Goal: Transaction & Acquisition: Register for event/course

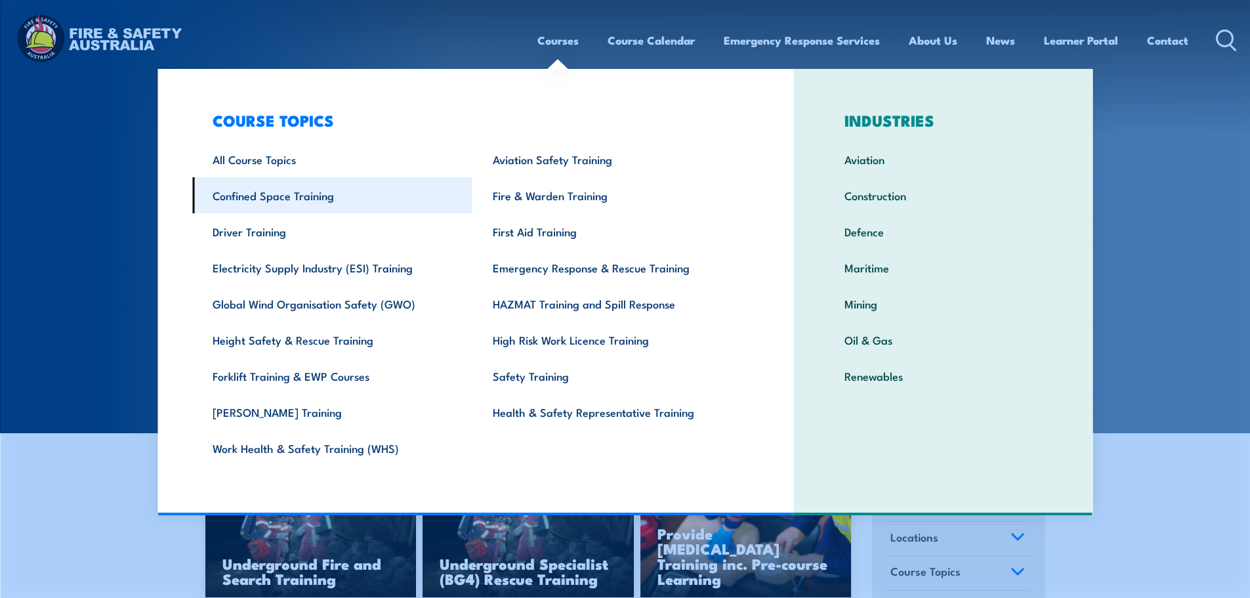
click at [297, 199] on link "Confined Space Training" at bounding box center [332, 195] width 280 height 36
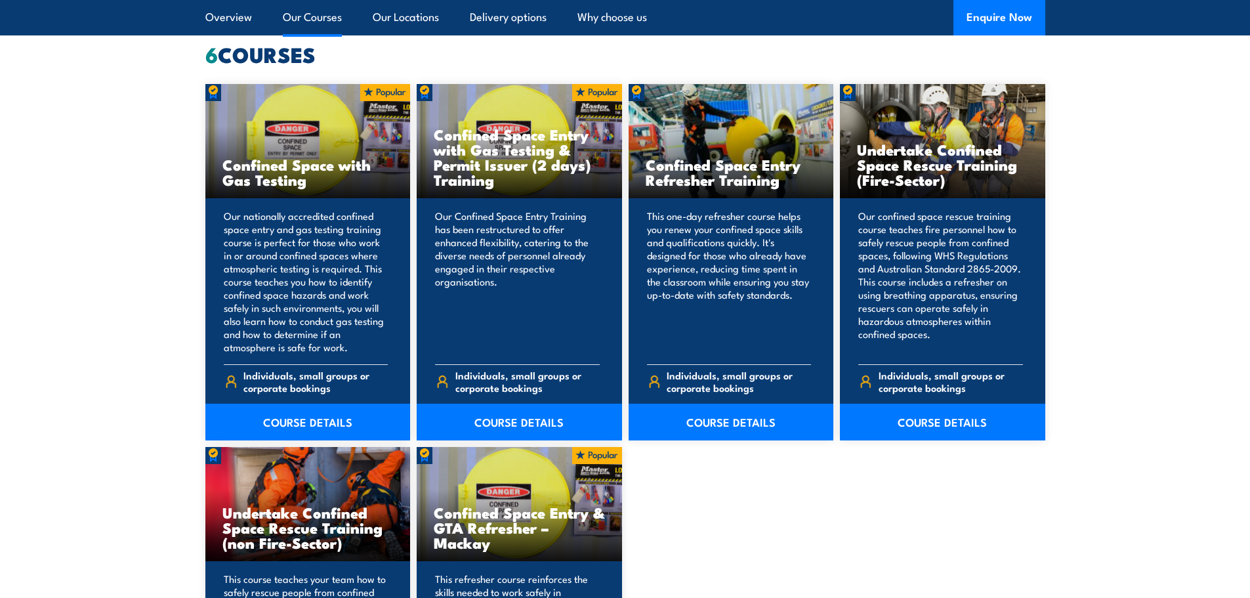
scroll to position [1050, 0]
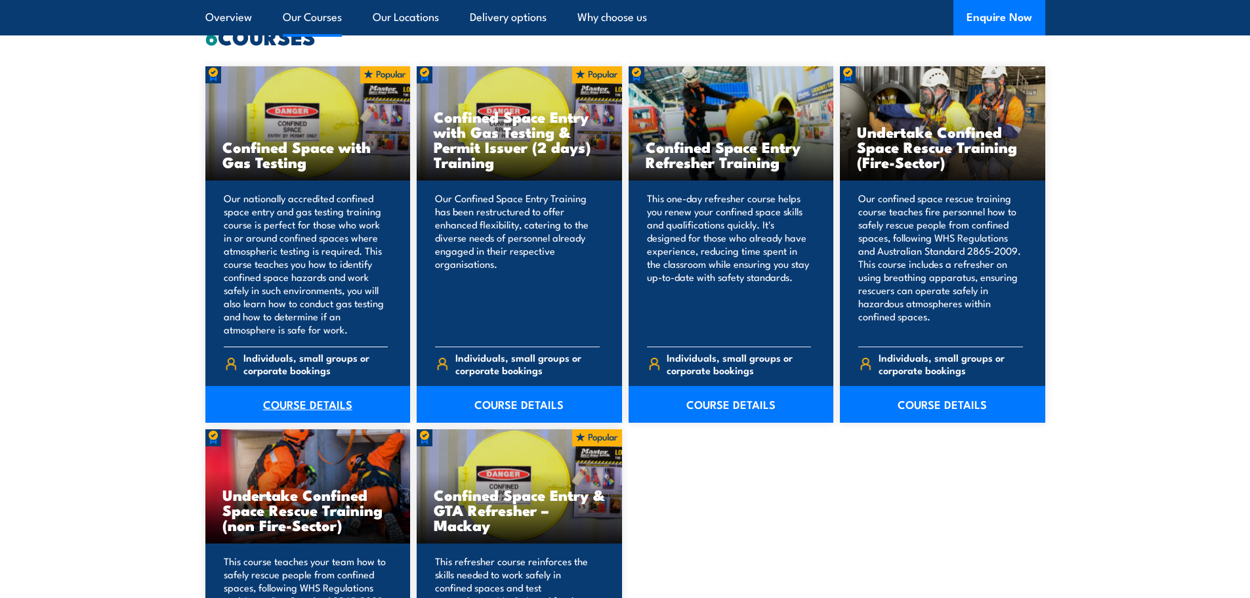
click at [305, 396] on link "COURSE DETAILS" at bounding box center [307, 404] width 205 height 37
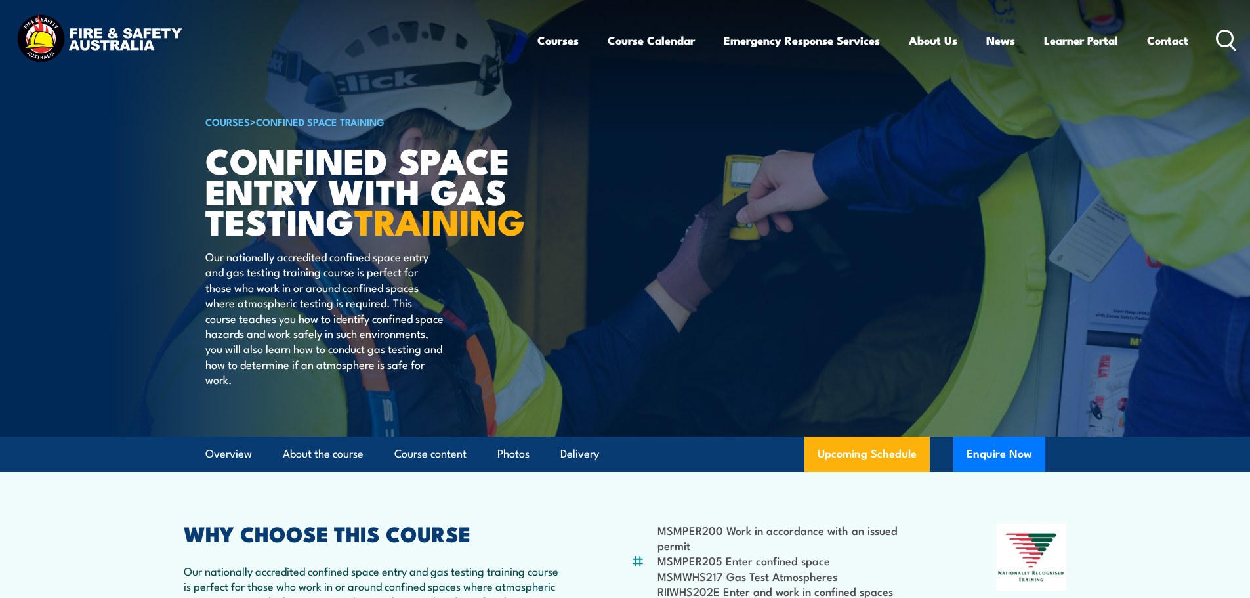
click at [1223, 33] on icon at bounding box center [1226, 41] width 21 height 22
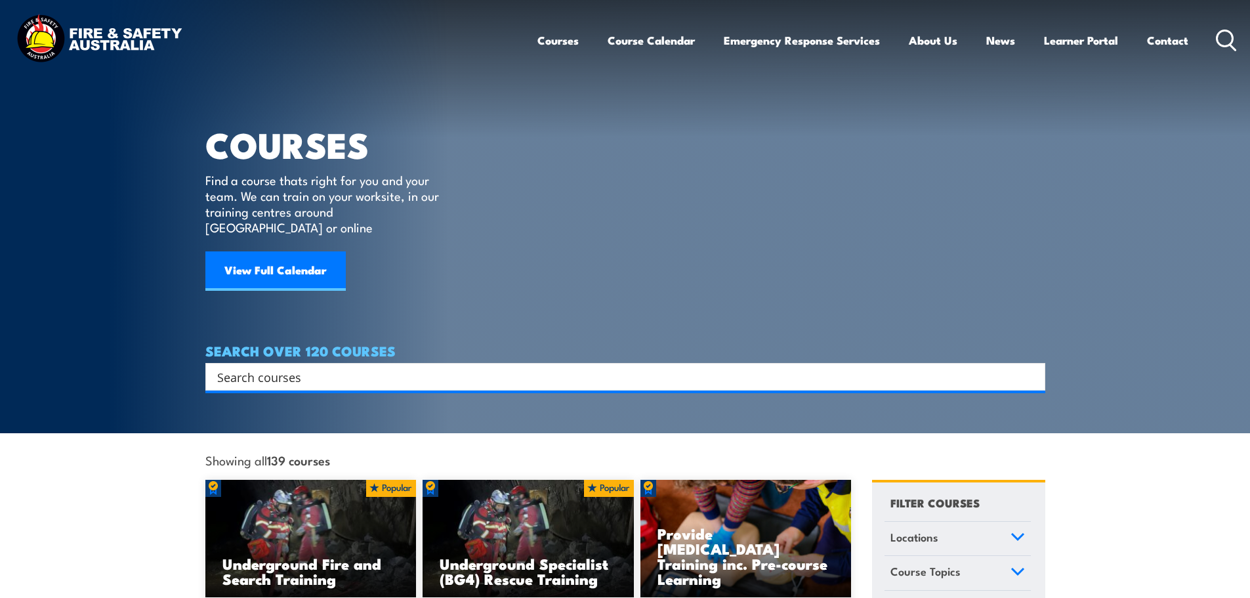
click at [438, 367] on input "Search input" at bounding box center [616, 377] width 799 height 20
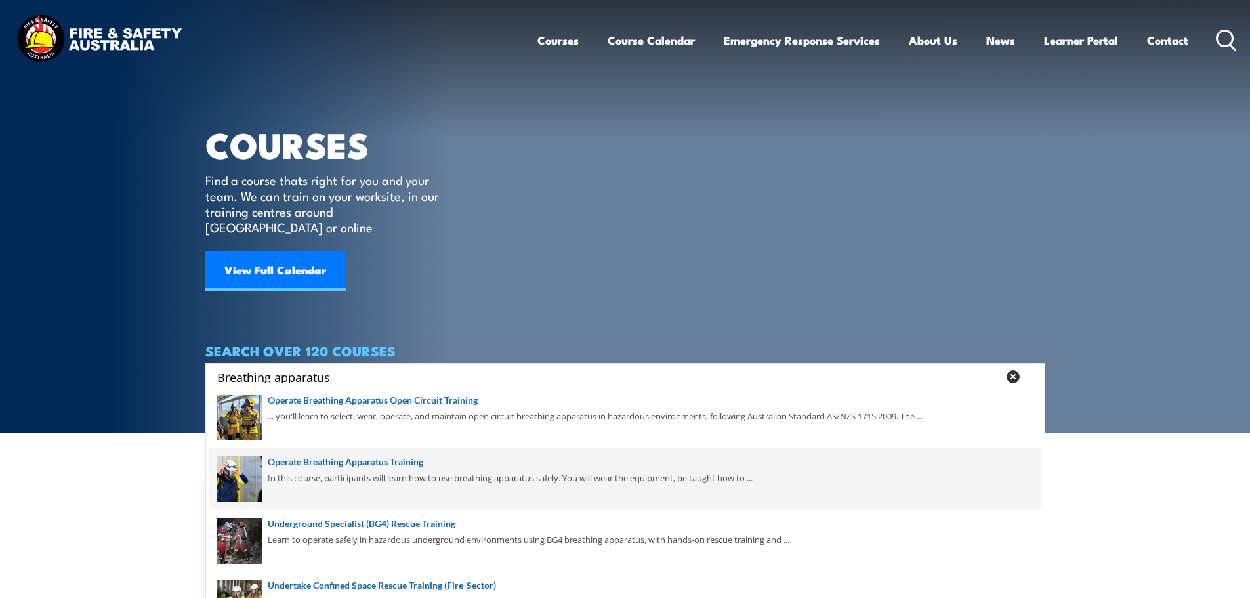
type input "Breathing apparatus"
click at [393, 466] on span at bounding box center [625, 479] width 832 height 62
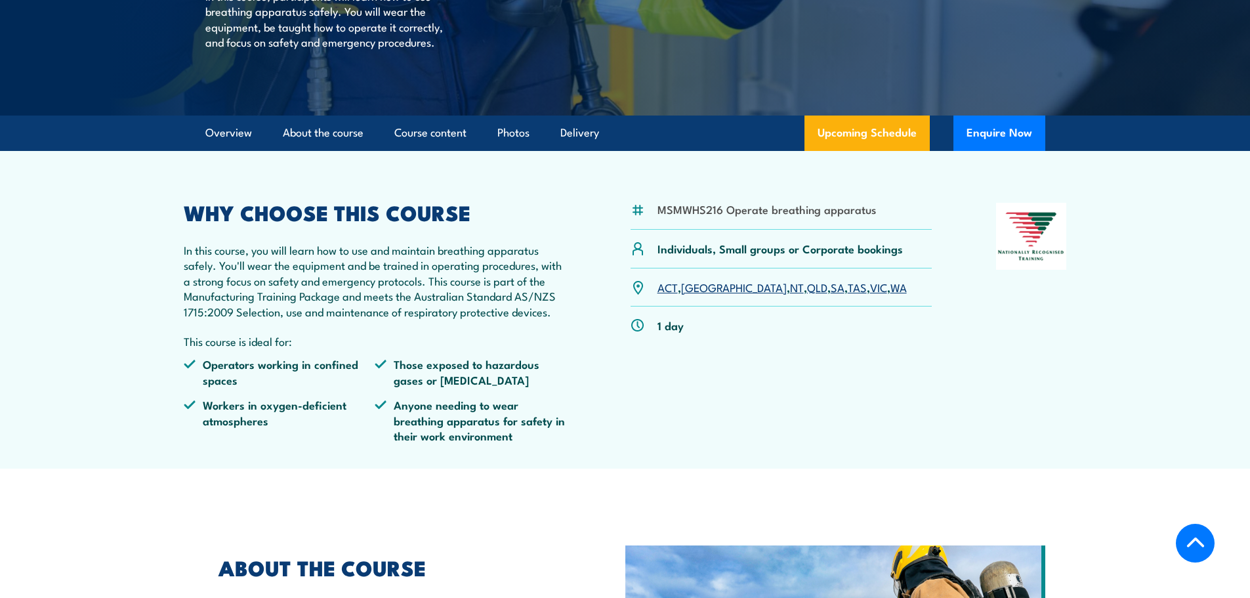
scroll to position [263, 0]
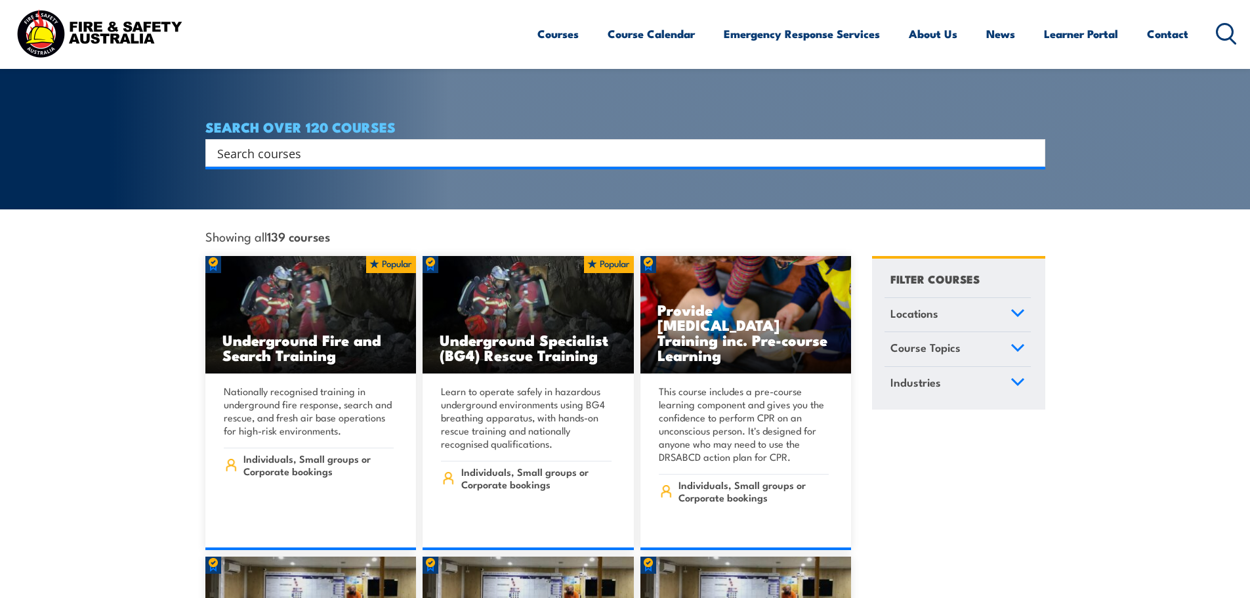
scroll to position [197, 0]
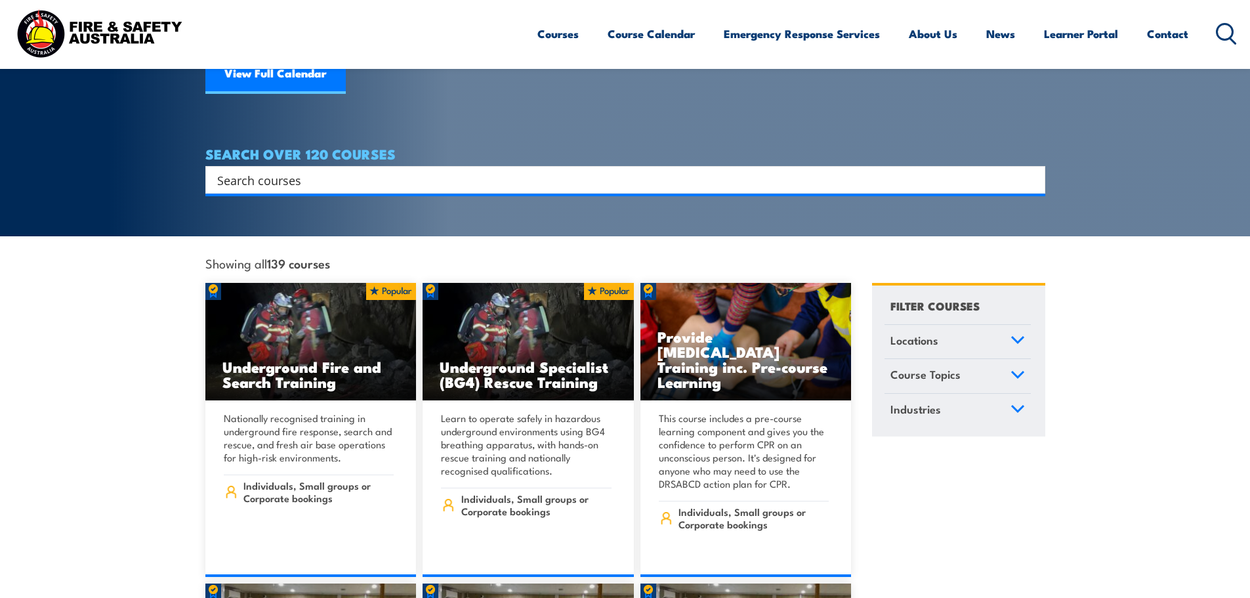
click at [322, 170] on input "Search input" at bounding box center [616, 180] width 799 height 20
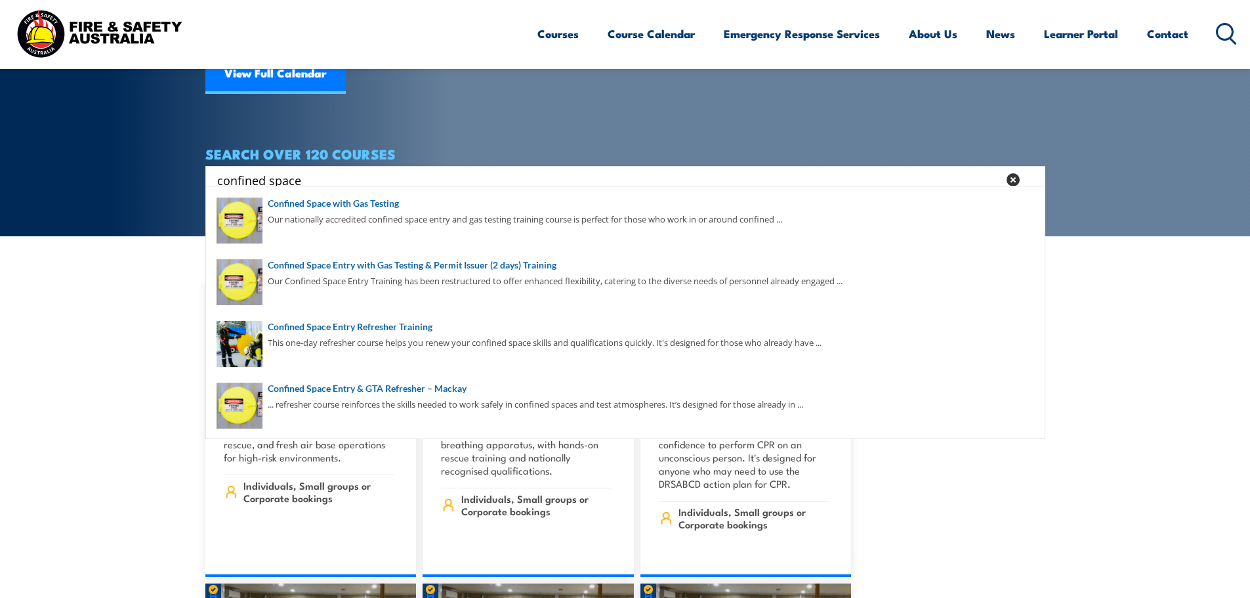
type input "confined space"
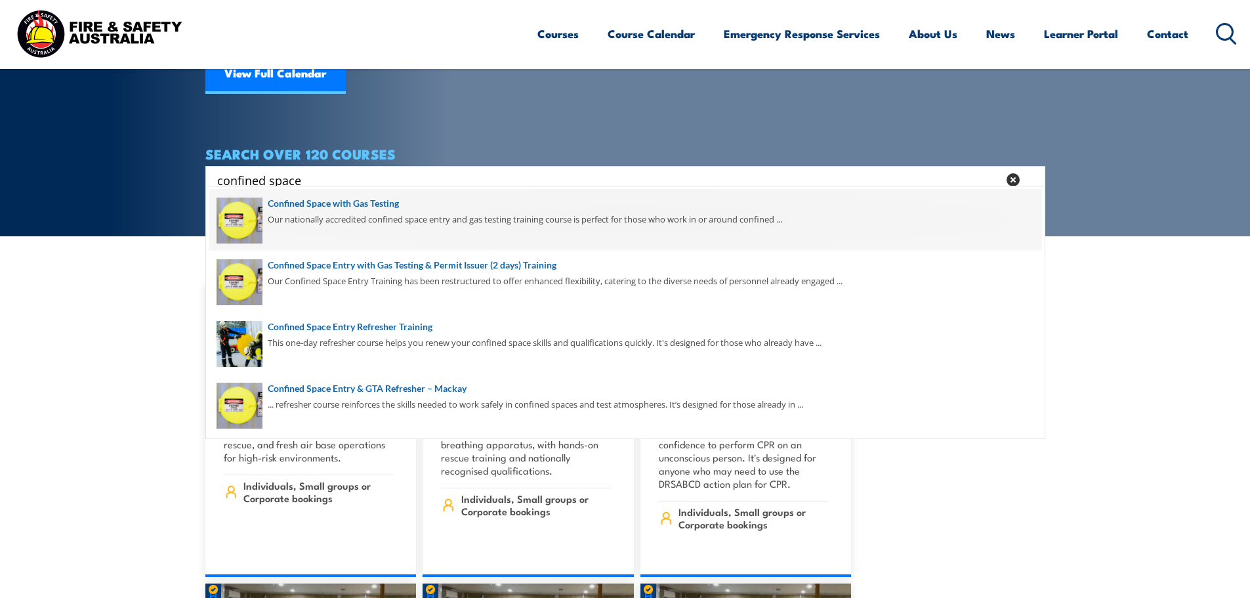
click at [373, 209] on span at bounding box center [625, 220] width 832 height 62
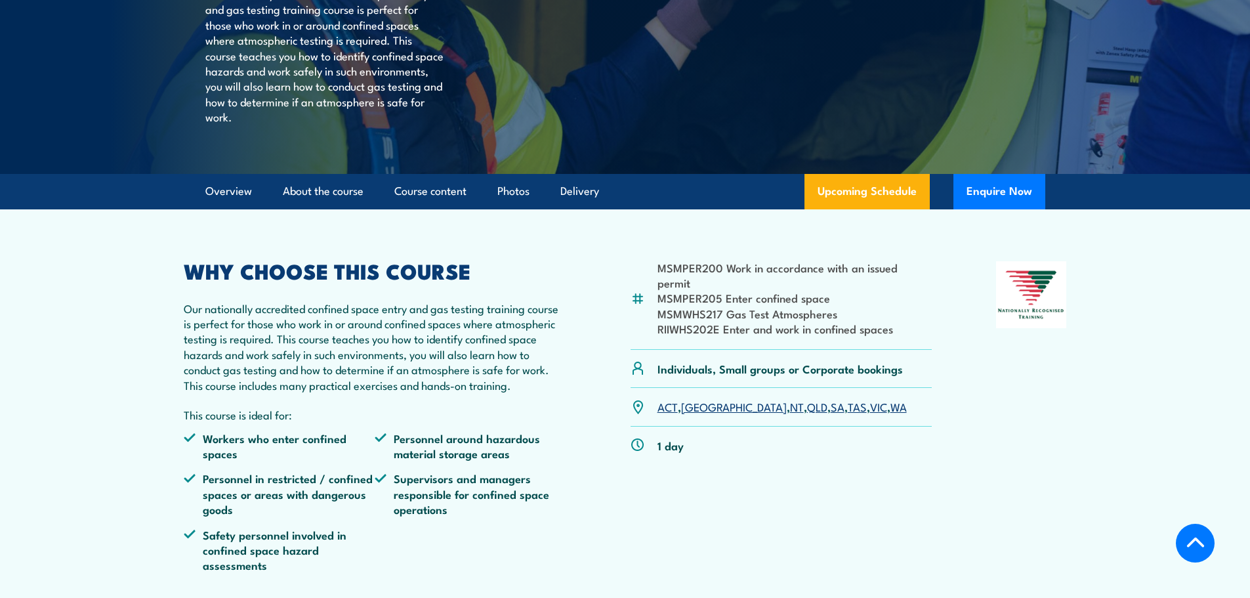
scroll to position [328, 0]
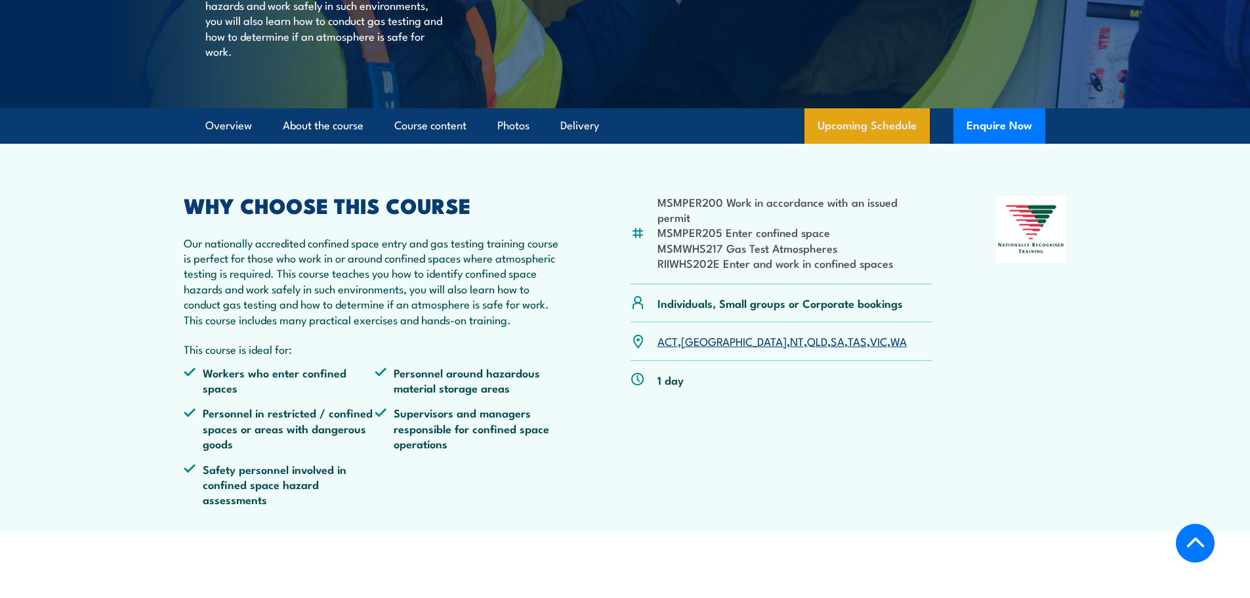
click at [857, 144] on link "Upcoming Schedule" at bounding box center [867, 125] width 125 height 35
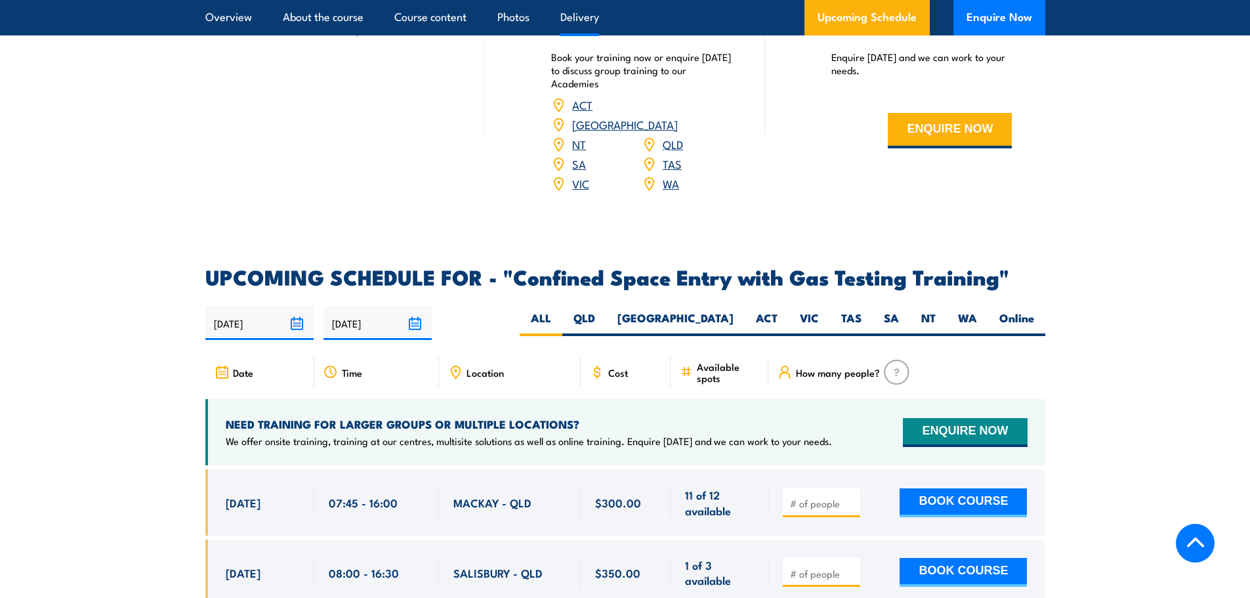
scroll to position [2229, 0]
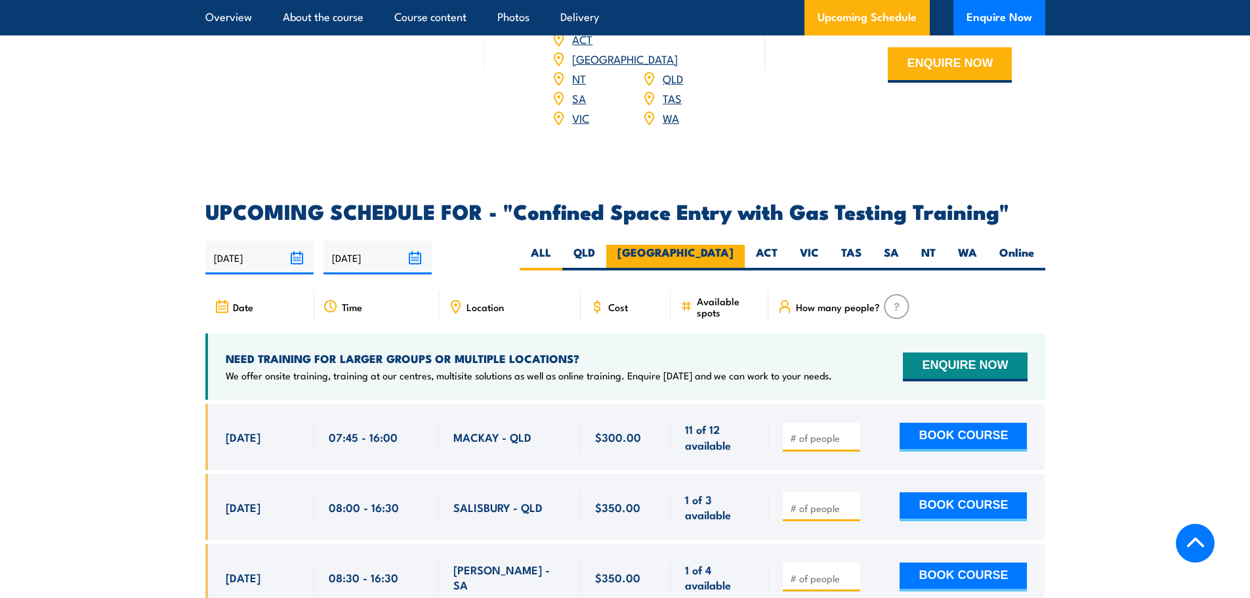
click at [714, 245] on label "NSW" at bounding box center [675, 258] width 138 height 26
click at [734, 245] on input "NSW" at bounding box center [738, 249] width 9 height 9
radio input "true"
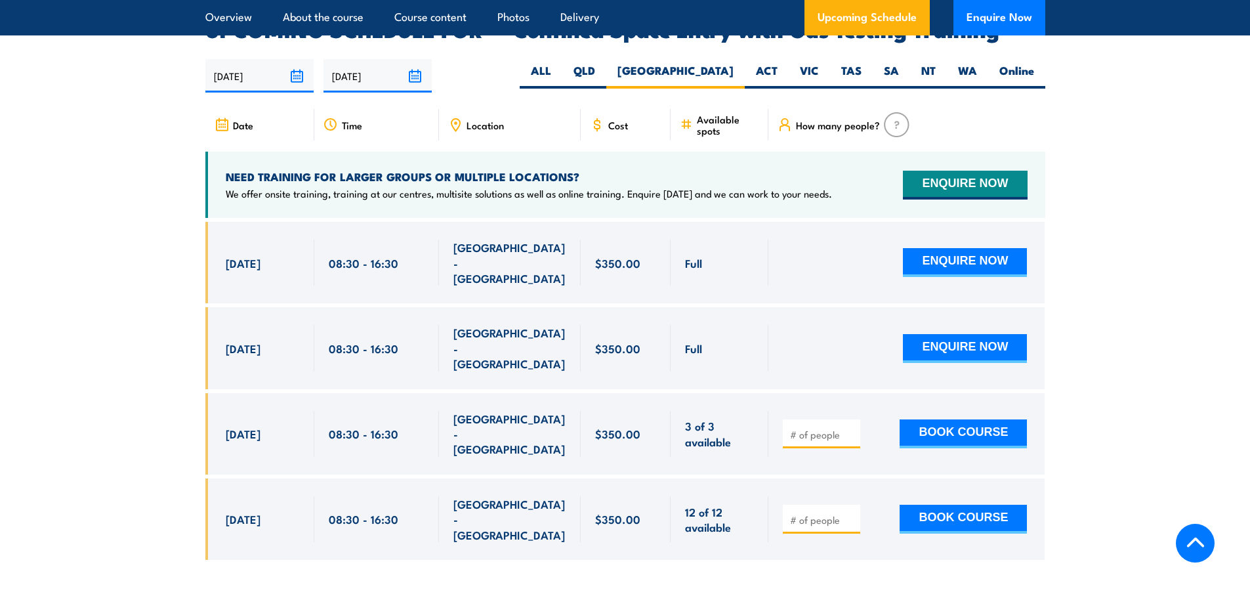
scroll to position [2491, 0]
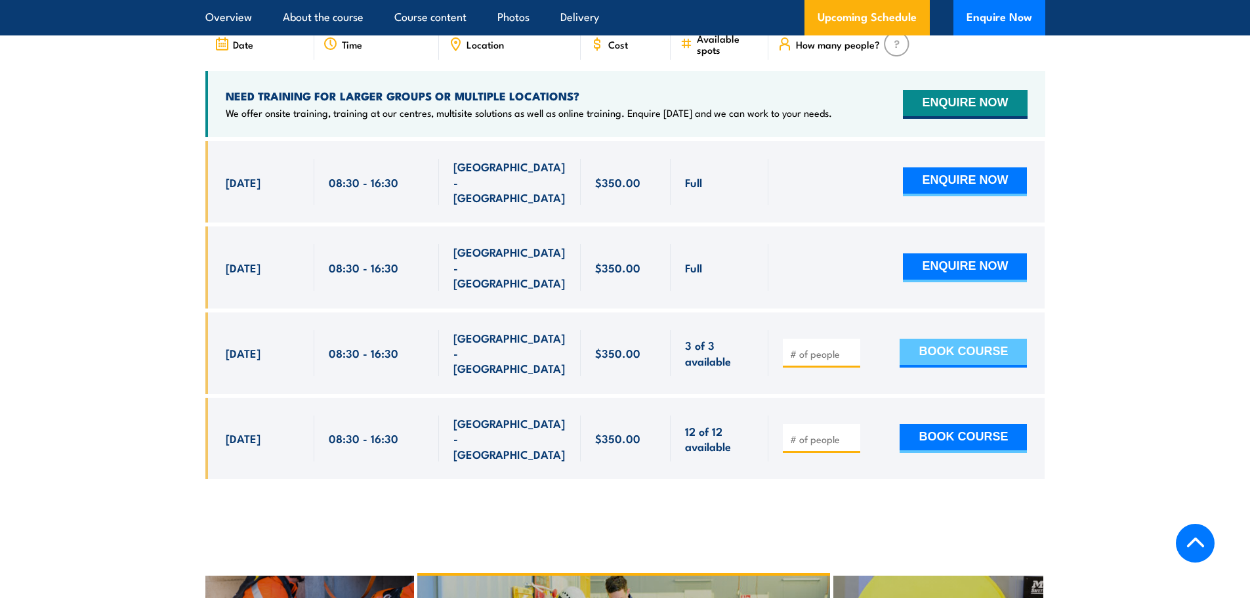
click at [971, 339] on button "BOOK COURSE" at bounding box center [963, 353] width 127 height 29
click at [153, 303] on section "UPCOMING SCHEDULE FOR - "Confined Space Entry with Gas Testing Training" 18/08/…" at bounding box center [625, 219] width 1250 height 560
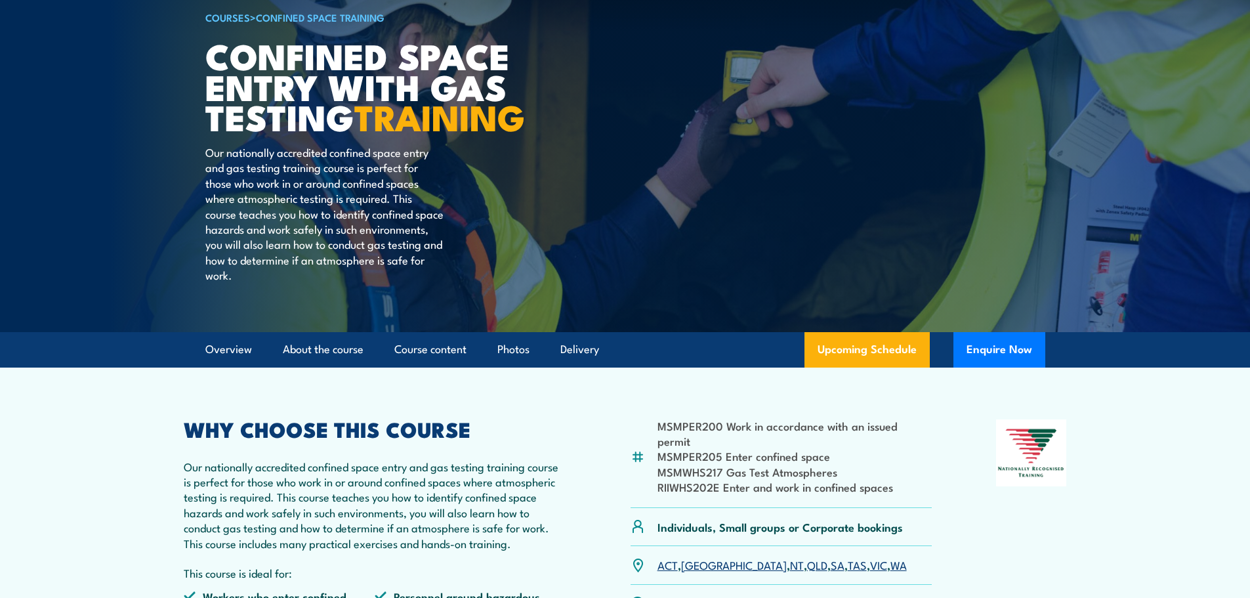
scroll to position [0, 0]
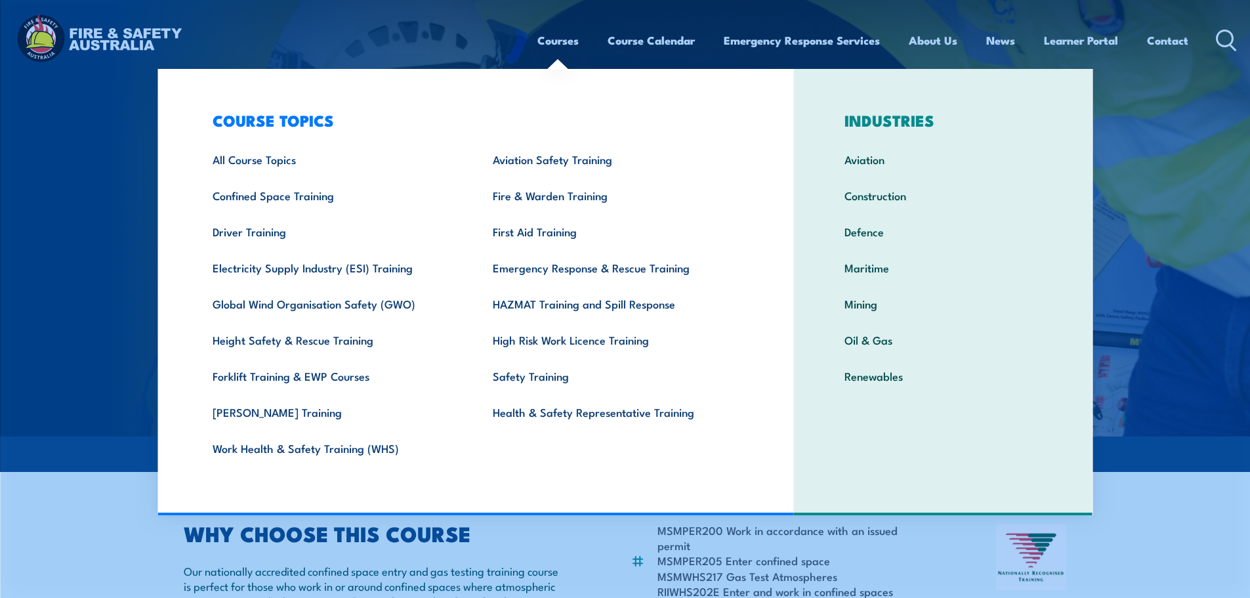
click at [558, 41] on link "Courses" at bounding box center [557, 40] width 41 height 35
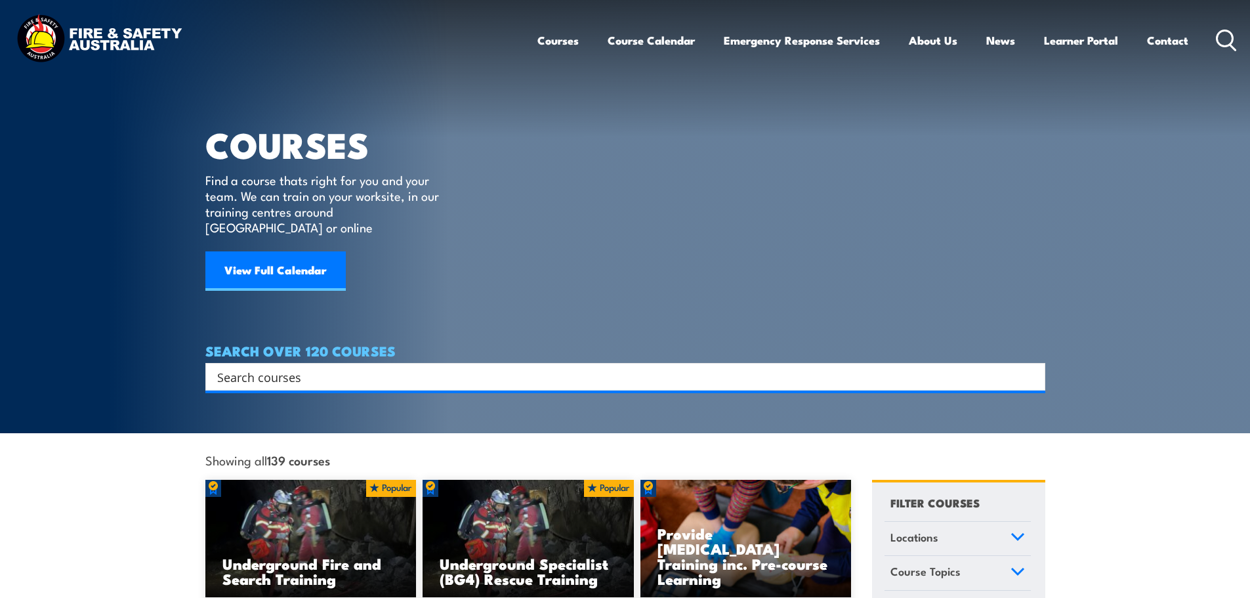
click at [1228, 35] on icon at bounding box center [1226, 41] width 21 height 22
click at [343, 367] on input "Search input" at bounding box center [616, 377] width 799 height 20
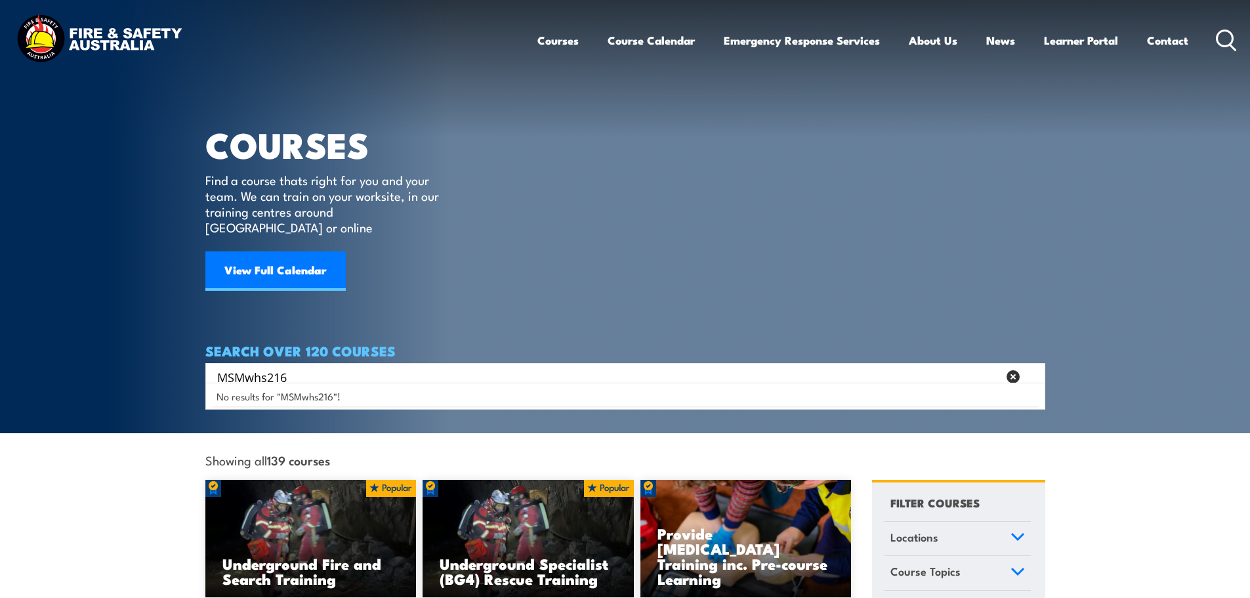
click at [268, 367] on input "MSMwhs216" at bounding box center [607, 377] width 781 height 20
type input "MSMWHS216"
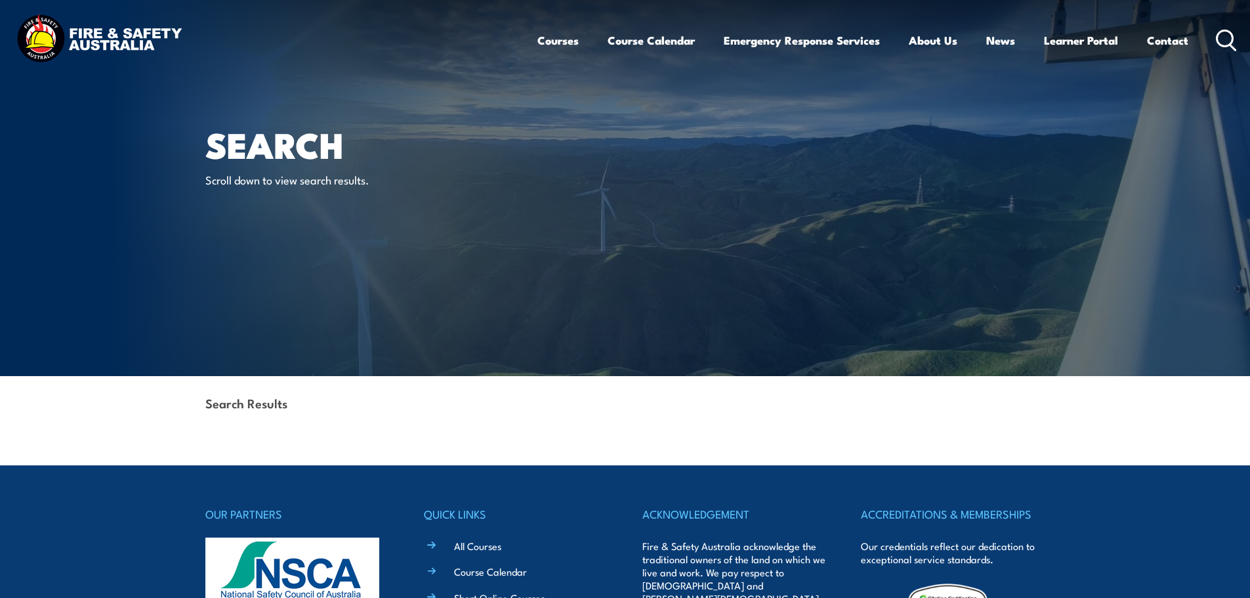
click at [1238, 34] on header "Courses Course Calendar Emergency Response Services Services Overview Emergency…" at bounding box center [625, 40] width 1250 height 81
click at [1230, 36] on icon at bounding box center [1226, 41] width 21 height 22
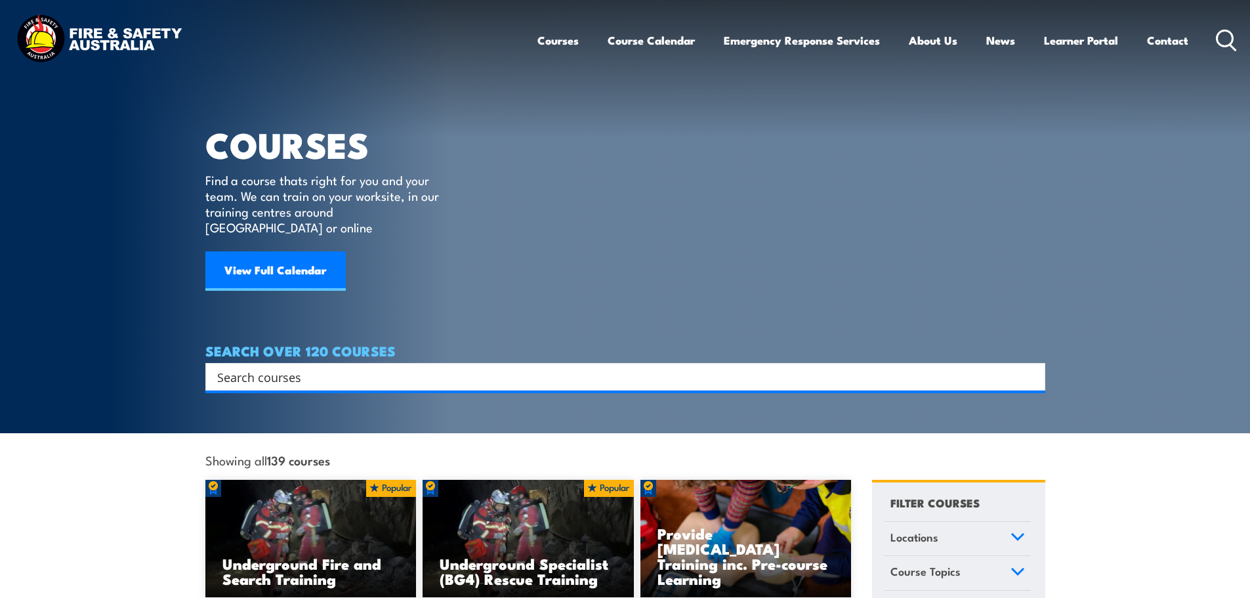
click at [302, 374] on div "Search Filter by Locations [GEOGRAPHIC_DATA] [GEOGRAPHIC_DATA] [GEOGRAPHIC_DATA…" at bounding box center [625, 377] width 840 height 28
click at [314, 367] on input "Search input" at bounding box center [616, 377] width 799 height 20
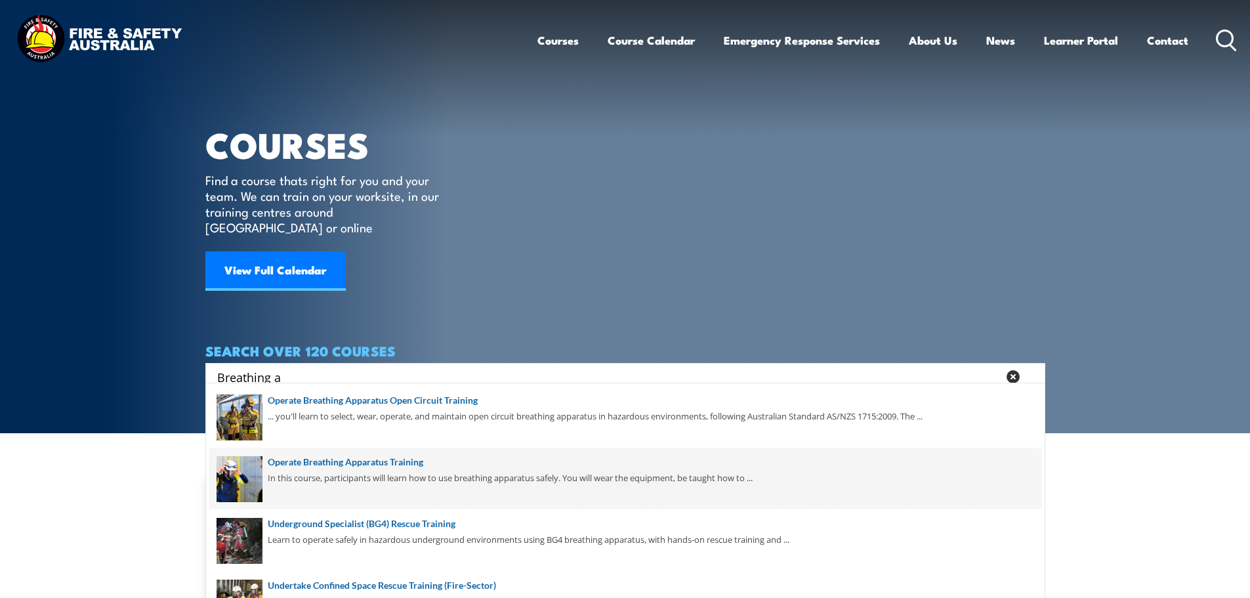
type input "Breathing a"
click at [331, 457] on span at bounding box center [625, 479] width 832 height 62
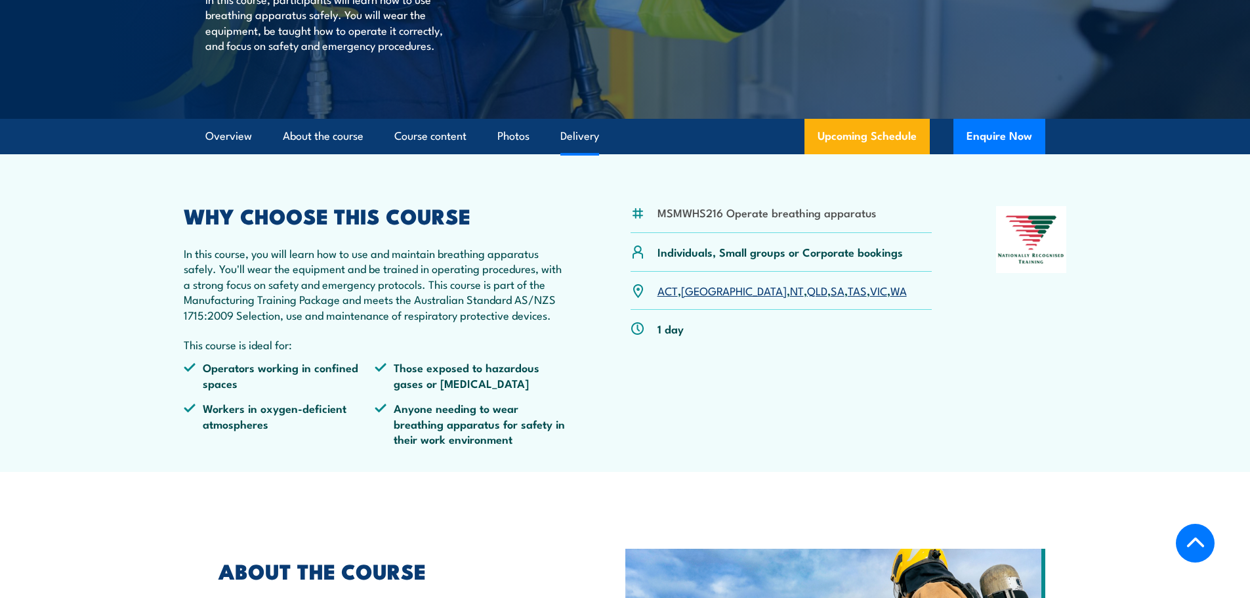
scroll to position [263, 0]
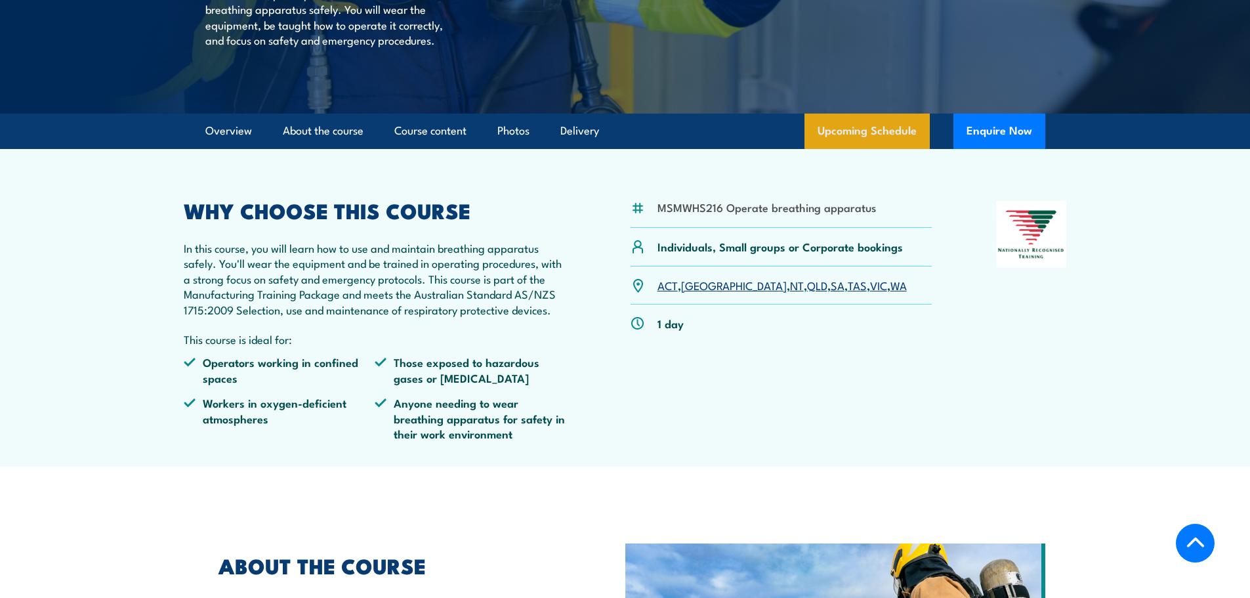
click at [889, 146] on link "Upcoming Schedule" at bounding box center [867, 131] width 125 height 35
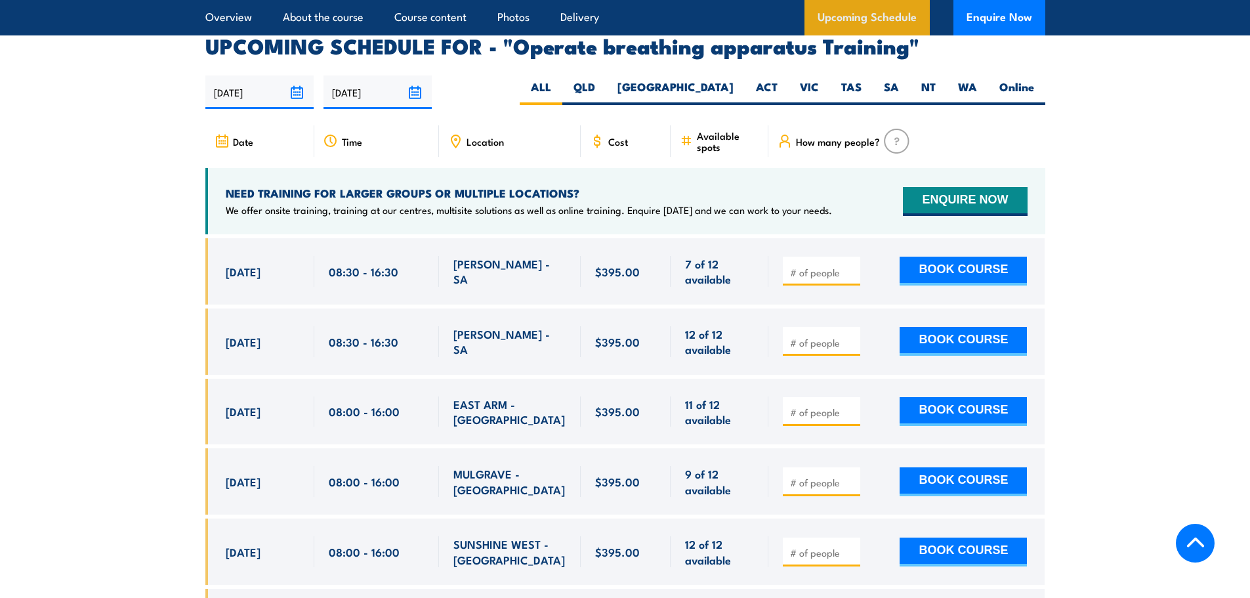
scroll to position [2095, 0]
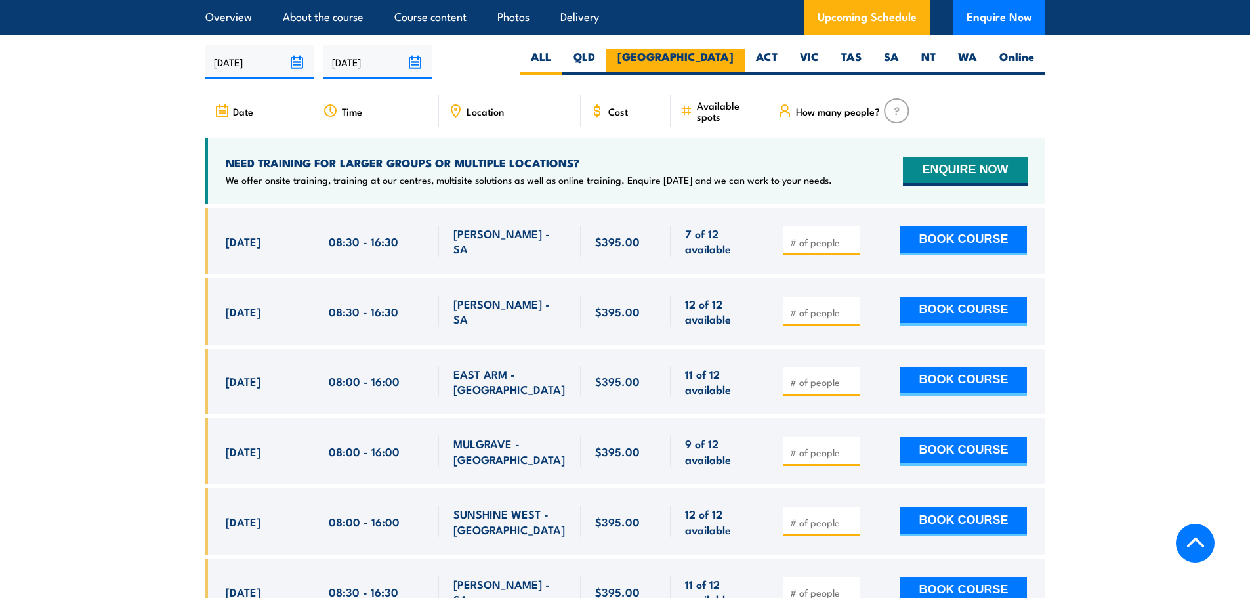
click at [712, 54] on label "[GEOGRAPHIC_DATA]" at bounding box center [675, 62] width 138 height 26
click at [734, 54] on input "[GEOGRAPHIC_DATA]" at bounding box center [738, 53] width 9 height 9
radio input "true"
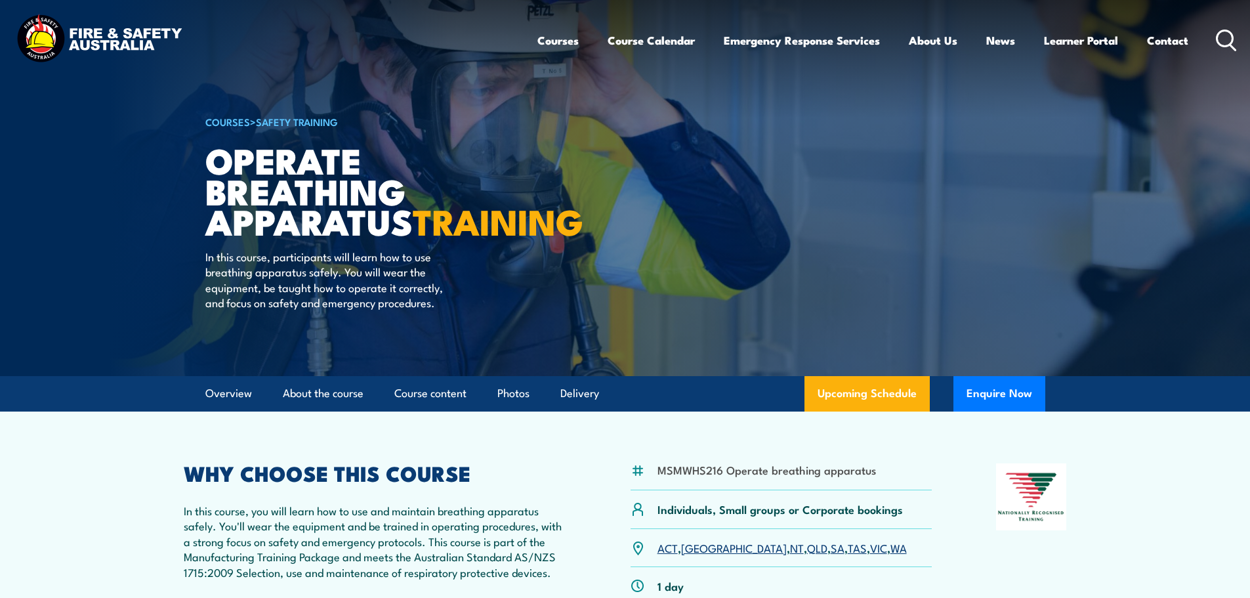
click at [1221, 35] on icon at bounding box center [1226, 41] width 21 height 22
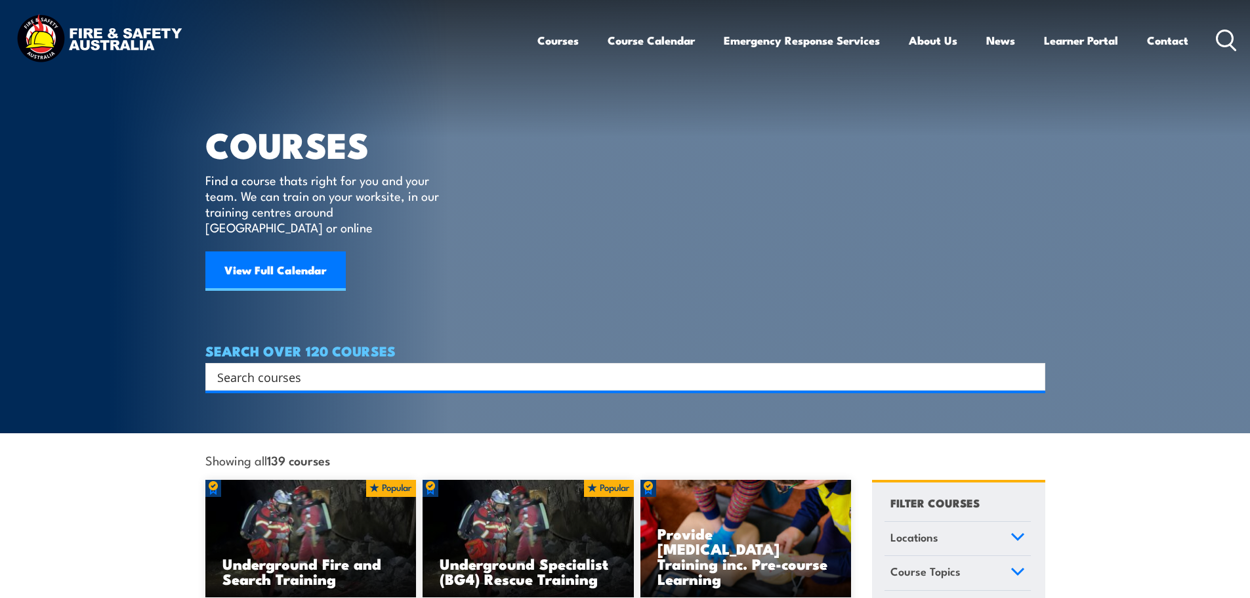
click at [324, 367] on input "Search input" at bounding box center [616, 377] width 799 height 20
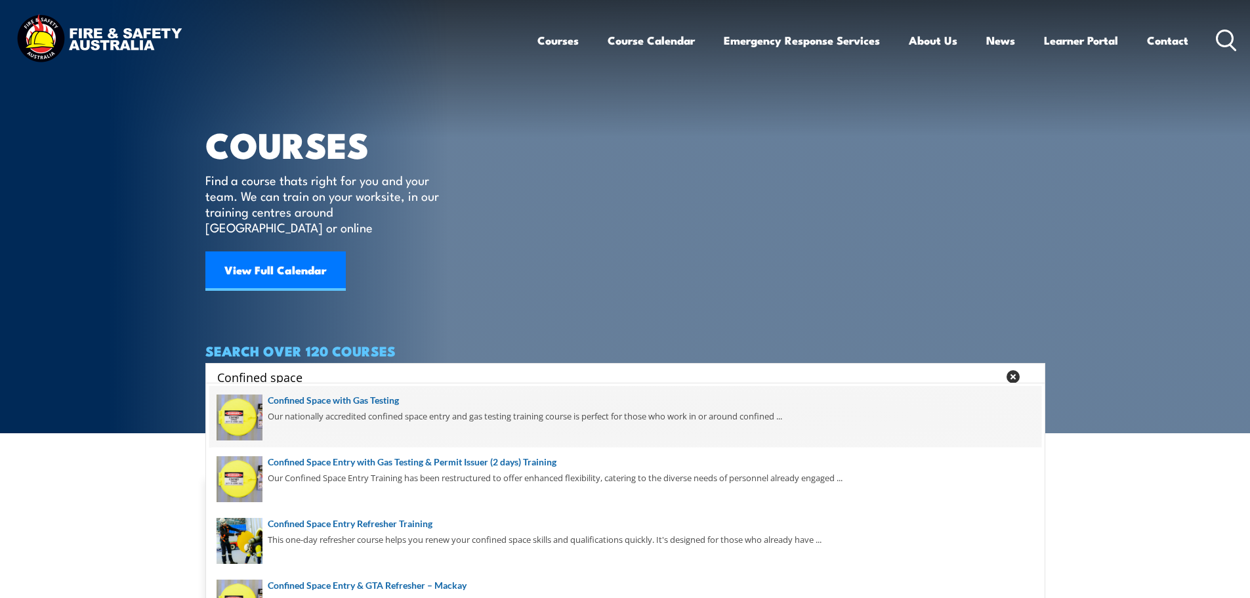
type input "Confined space"
click at [348, 398] on span at bounding box center [625, 417] width 832 height 62
